Goal: Transaction & Acquisition: Purchase product/service

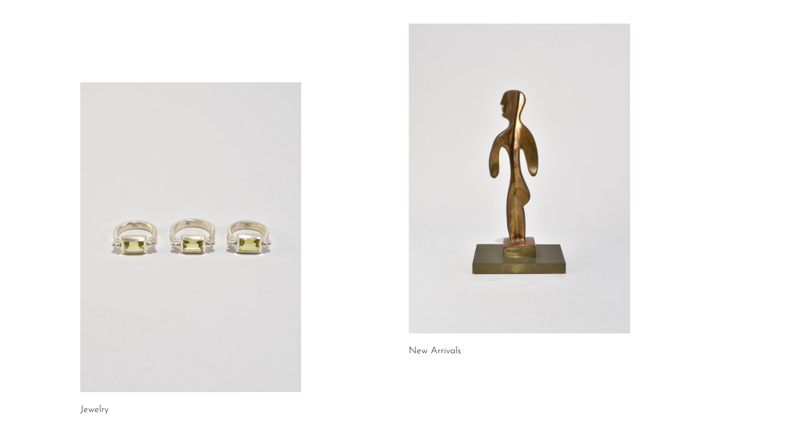
scroll to position [55, 0]
click at [502, 193] on link at bounding box center [519, 178] width 221 height 310
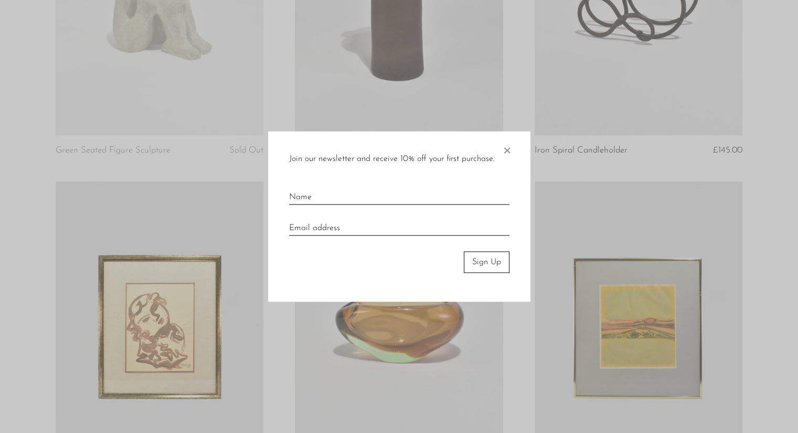
scroll to position [607, 0]
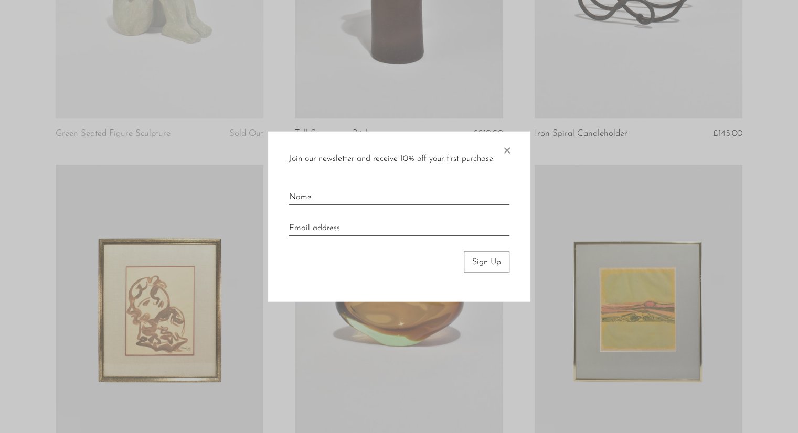
click at [507, 152] on span "×" at bounding box center [507, 149] width 10 height 34
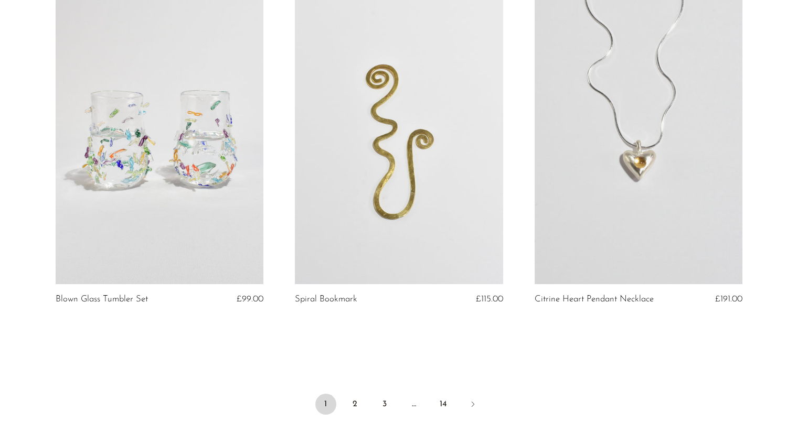
scroll to position [3824, 0]
click at [359, 404] on link "2" at bounding box center [355, 405] width 21 height 21
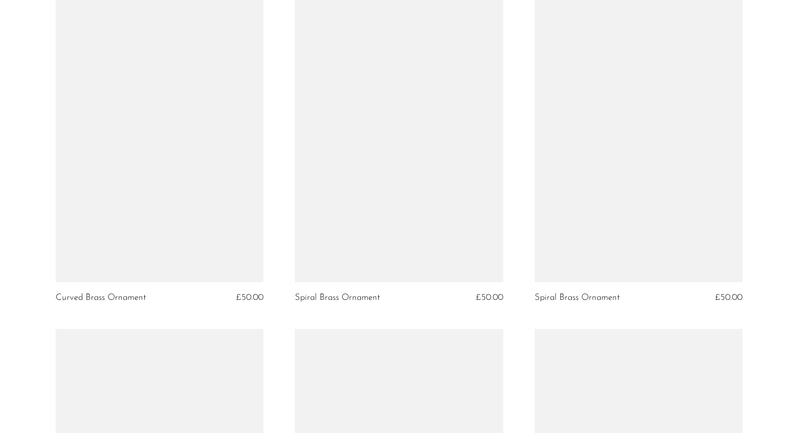
scroll to position [1802, 0]
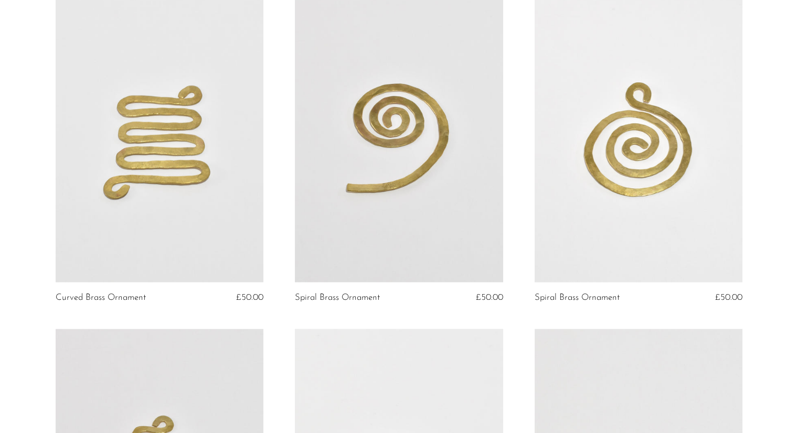
click at [211, 191] on link at bounding box center [160, 136] width 208 height 291
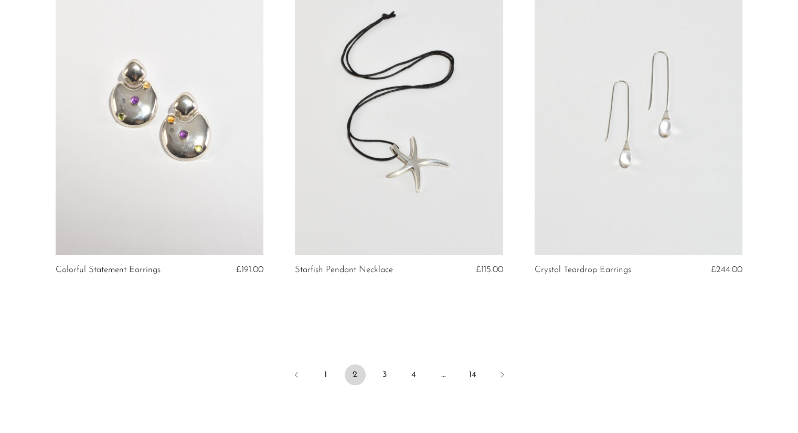
scroll to position [3854, 0]
click at [389, 385] on link "3" at bounding box center [384, 375] width 21 height 21
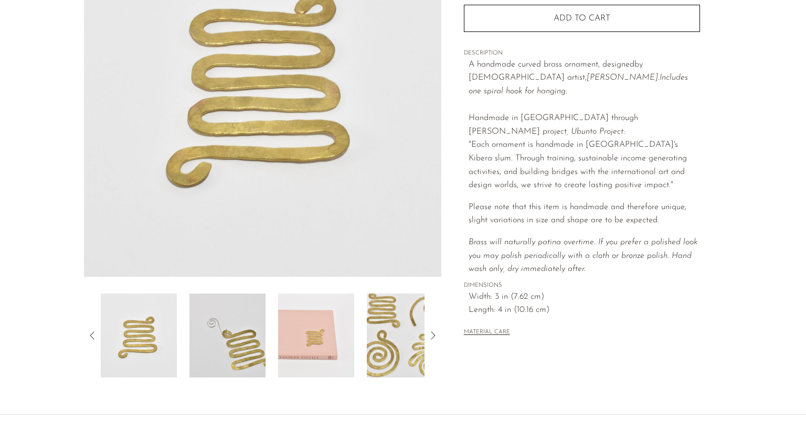
scroll to position [165, 0]
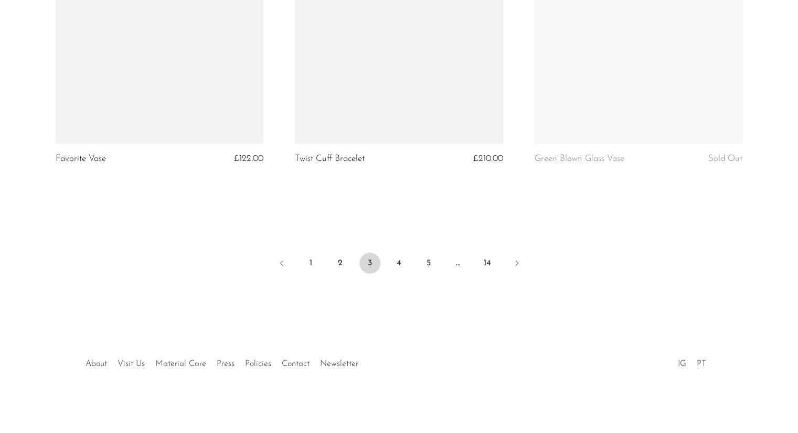
scroll to position [3976, 0]
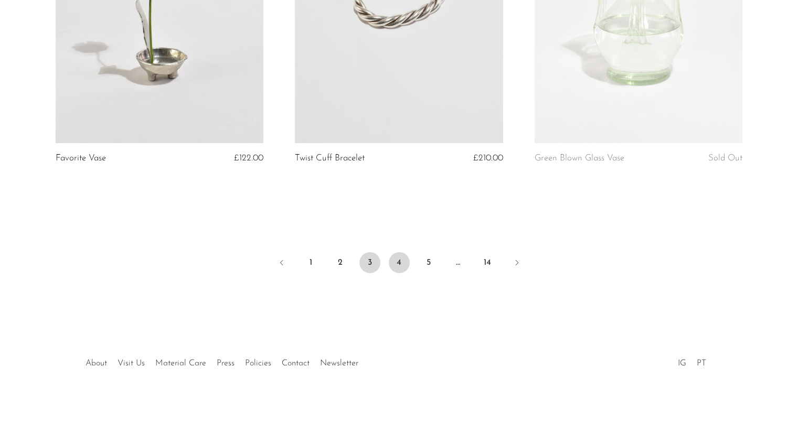
click at [397, 266] on link "4" at bounding box center [399, 262] width 21 height 21
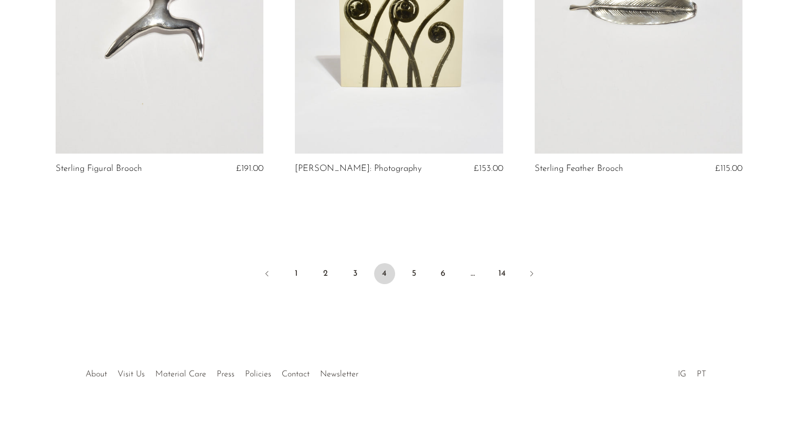
scroll to position [3976, 0]
click at [409, 262] on link "5" at bounding box center [413, 272] width 21 height 21
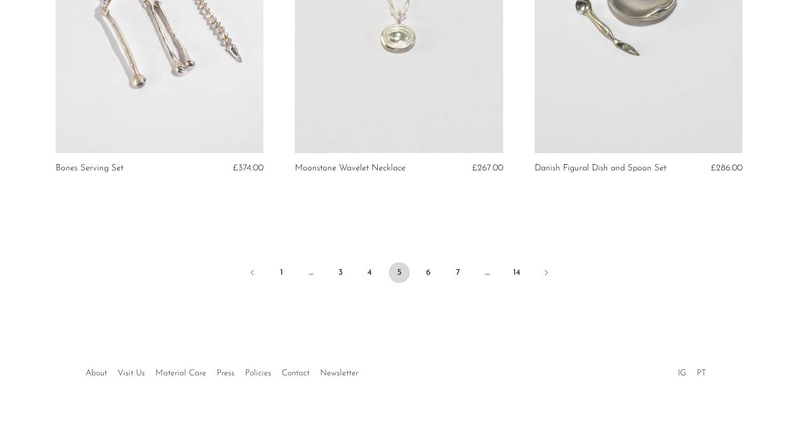
scroll to position [3967, 0]
click at [428, 262] on link "6" at bounding box center [428, 272] width 21 height 21
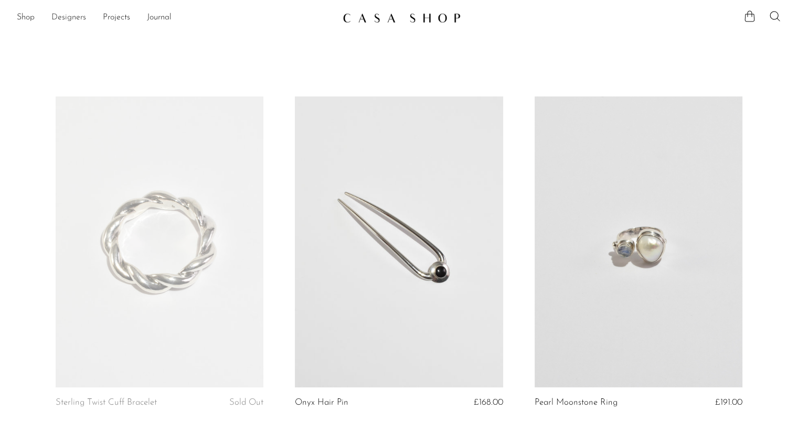
click at [71, 15] on link "Designers" at bounding box center [68, 18] width 35 height 14
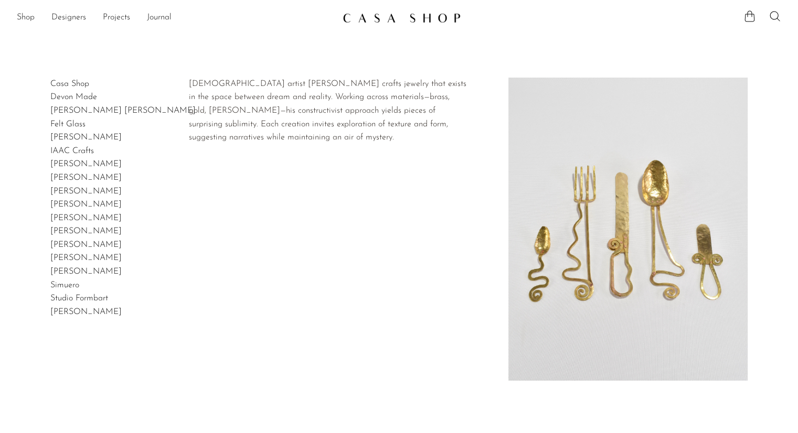
click at [76, 245] on link "[PERSON_NAME]" at bounding box center [85, 245] width 71 height 8
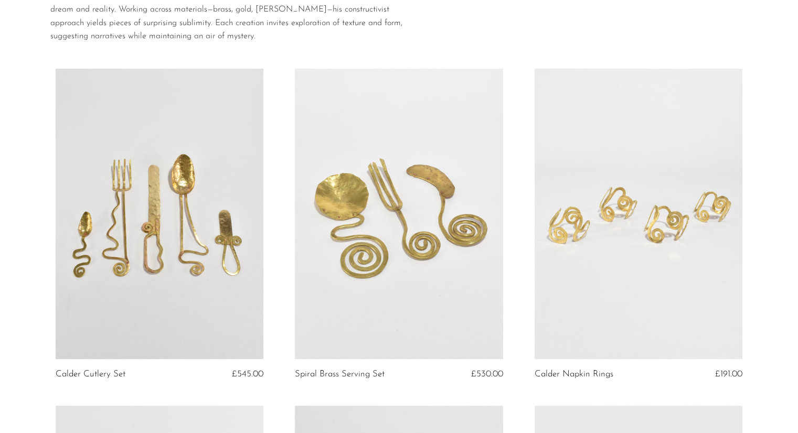
scroll to position [82, 0]
click at [174, 184] on link at bounding box center [160, 214] width 208 height 291
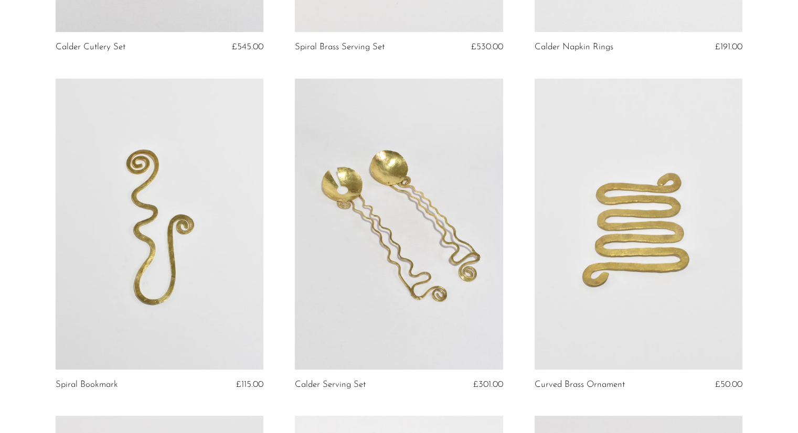
scroll to position [428, 0]
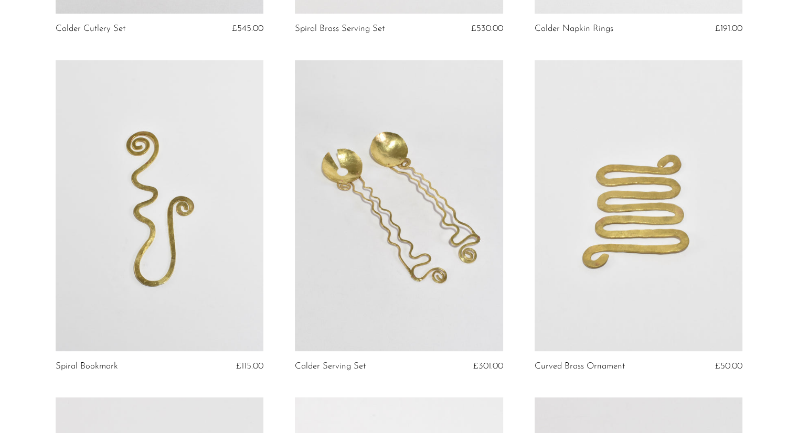
click at [628, 200] on link at bounding box center [639, 205] width 208 height 291
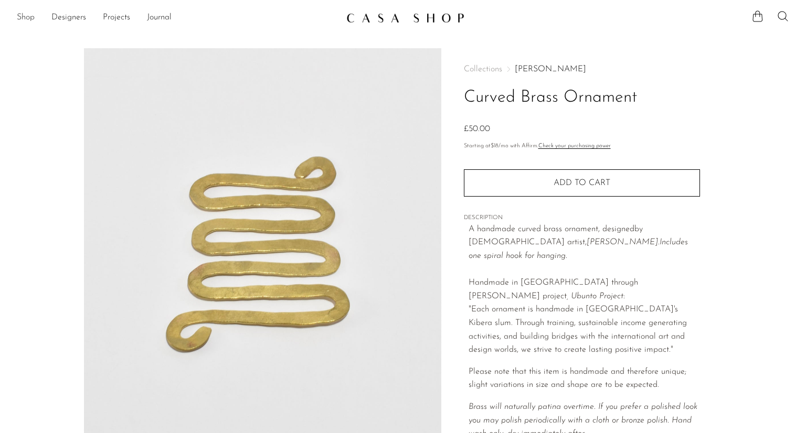
click at [24, 17] on link "Shop" at bounding box center [26, 18] width 18 height 14
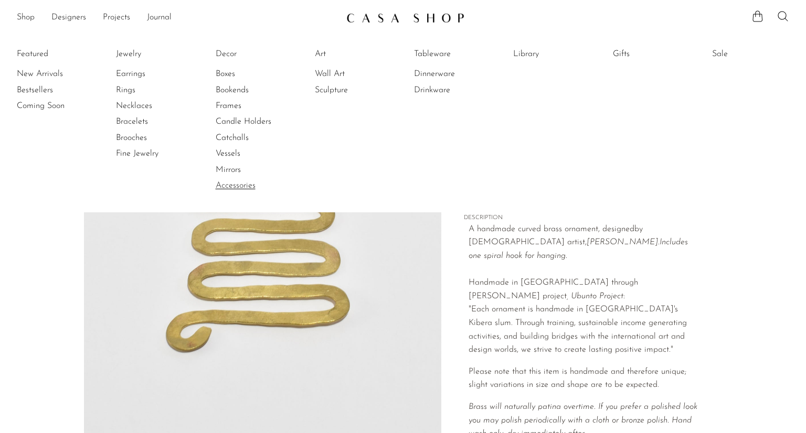
click at [235, 187] on link "Accessories" at bounding box center [255, 186] width 79 height 12
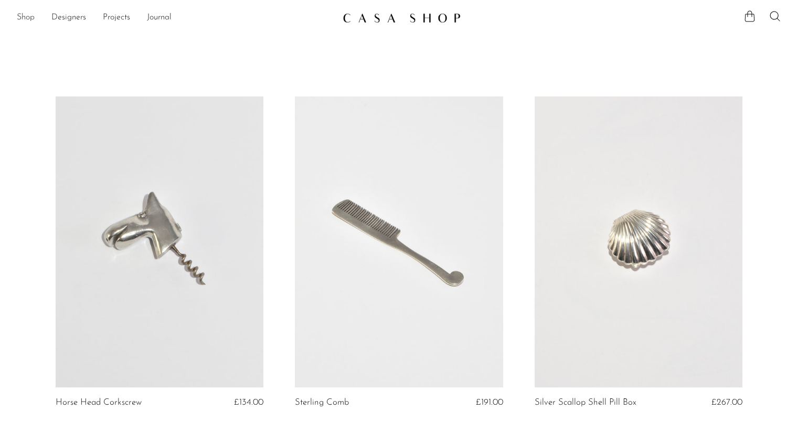
click at [28, 17] on link "Shop" at bounding box center [26, 18] width 18 height 14
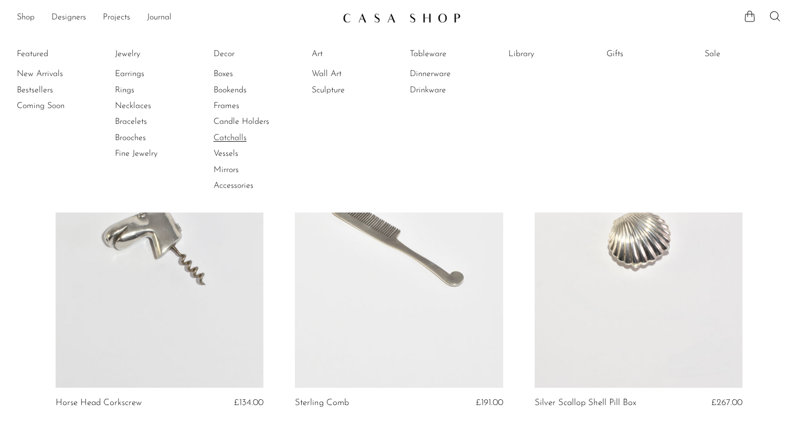
click at [221, 135] on link "Catchalls" at bounding box center [253, 138] width 79 height 12
